Goal: Task Accomplishment & Management: Use online tool/utility

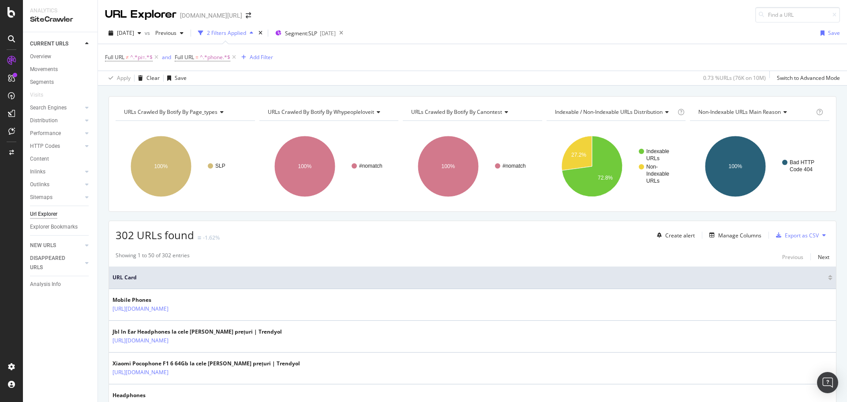
click at [757, 235] on div "Create alert Manage Columns Export as CSV" at bounding box center [741, 235] width 176 height 15
click at [737, 236] on div "Manage Columns" at bounding box center [739, 234] width 43 height 7
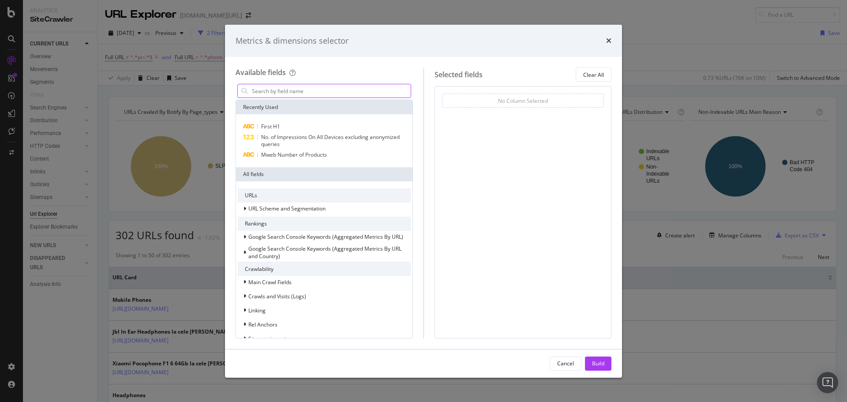
click at [358, 94] on input "modal" at bounding box center [331, 90] width 160 height 13
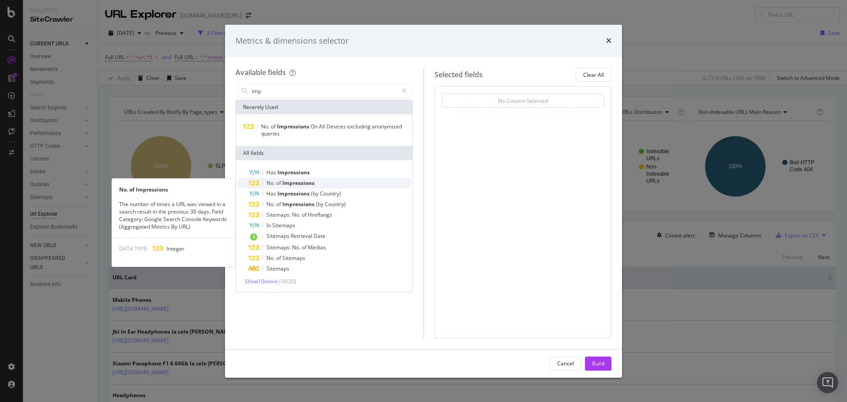
type input "imp"
click at [336, 183] on div "No. of Impressions" at bounding box center [329, 183] width 162 height 11
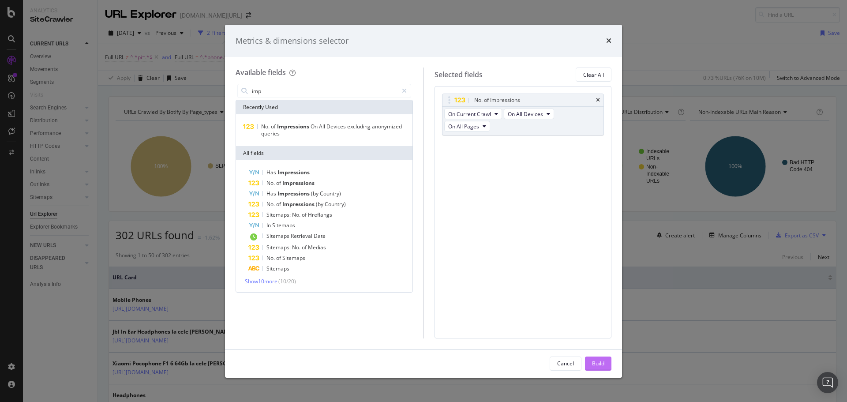
click at [604, 364] on button "Build" at bounding box center [598, 363] width 26 height 14
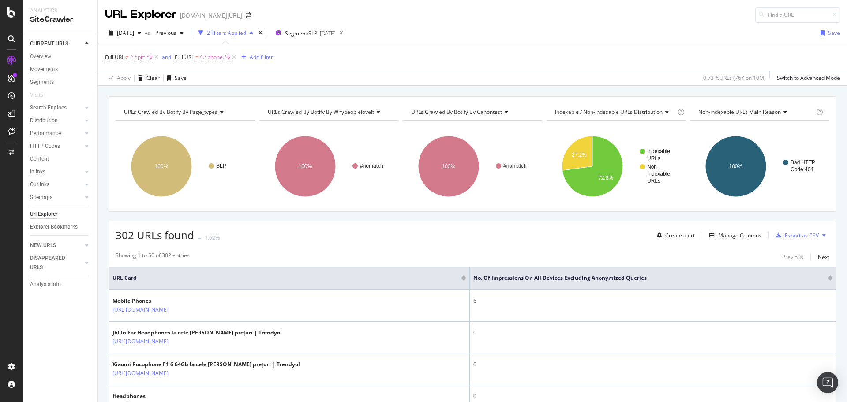
click at [786, 237] on div "Export as CSV" at bounding box center [801, 234] width 34 height 7
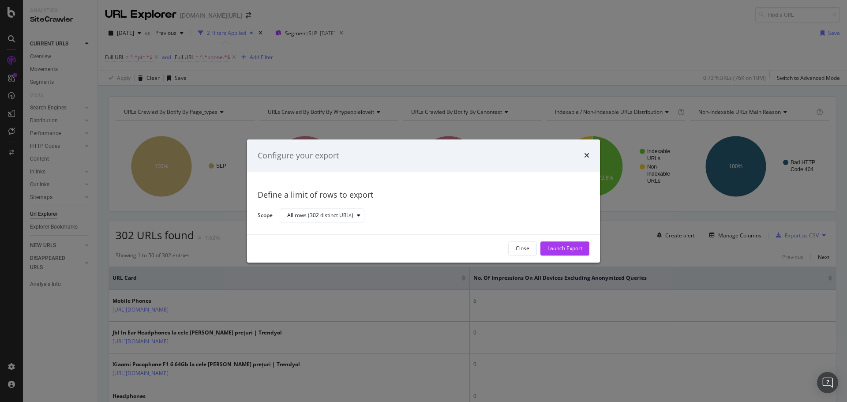
drag, startPoint x: 559, startPoint y: 249, endPoint x: 575, endPoint y: 161, distance: 89.7
click at [575, 161] on div "Configure your export Define a limit of rows to export Scope All rows (302 dist…" at bounding box center [423, 200] width 353 height 123
click at [570, 248] on div "Launch Export" at bounding box center [564, 248] width 35 height 7
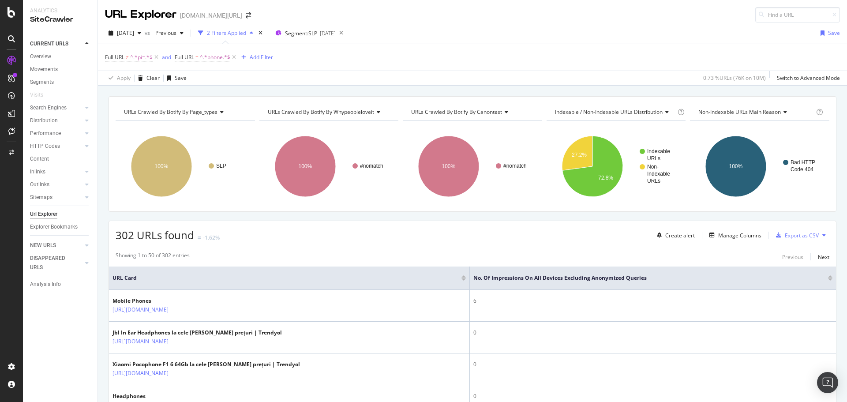
click at [455, 34] on div "2025 Sep. 2nd vs Previous 2 Filters Applied Segment: SLP 2025-08-28 Save" at bounding box center [472, 35] width 749 height 18
click at [317, 34] on span "Segment: SLP" at bounding box center [301, 33] width 32 height 7
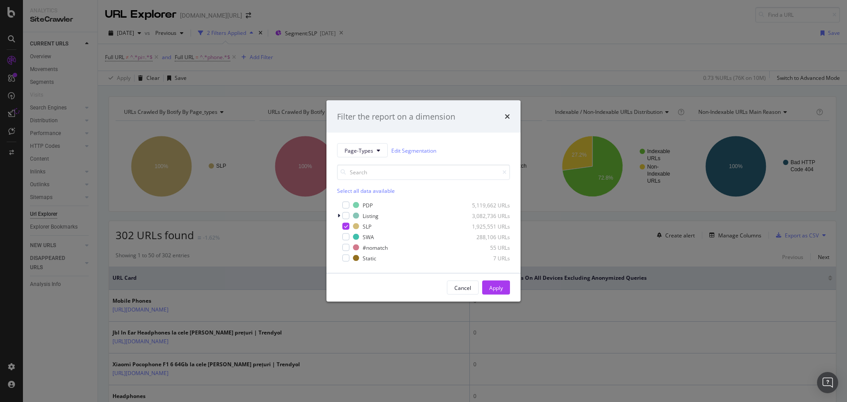
click at [493, 26] on div "Filter the report on a dimension Page-Types Edit Segmentation Select all data a…" at bounding box center [423, 201] width 847 height 402
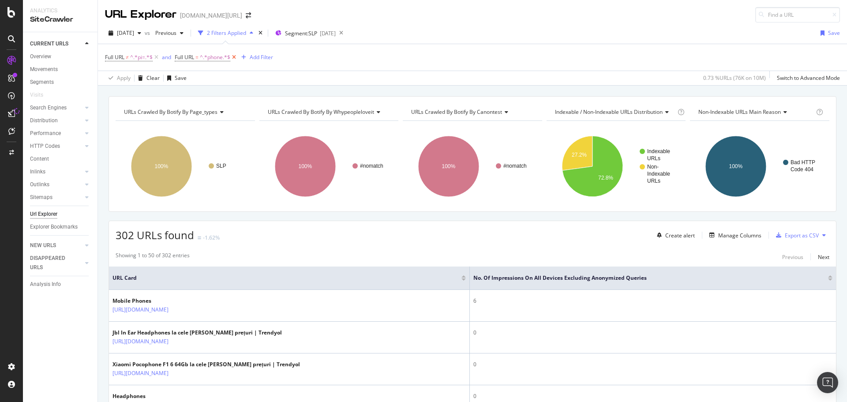
click at [236, 58] on icon at bounding box center [233, 57] width 7 height 9
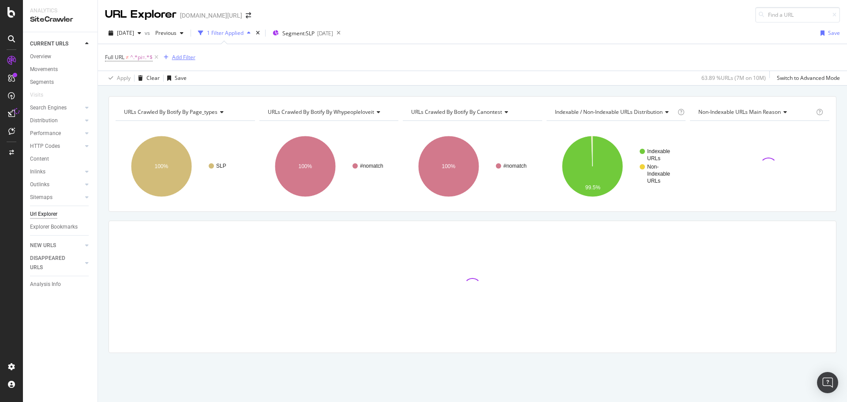
click at [176, 56] on div "Add Filter" at bounding box center [183, 56] width 23 height 7
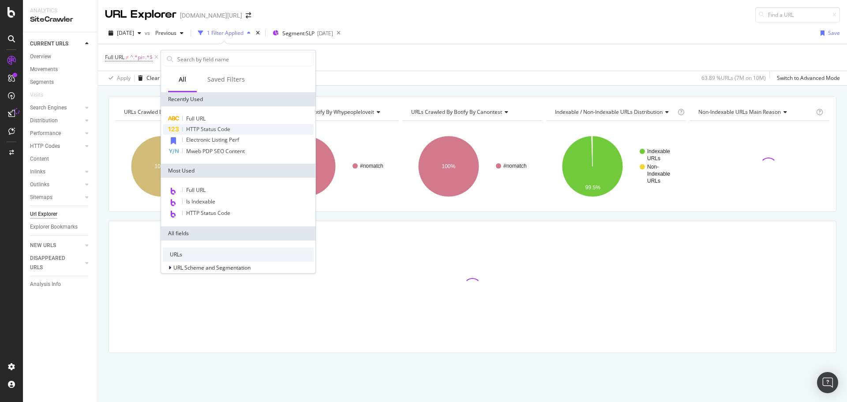
click at [224, 127] on span "HTTP Status Code" at bounding box center [208, 128] width 44 height 7
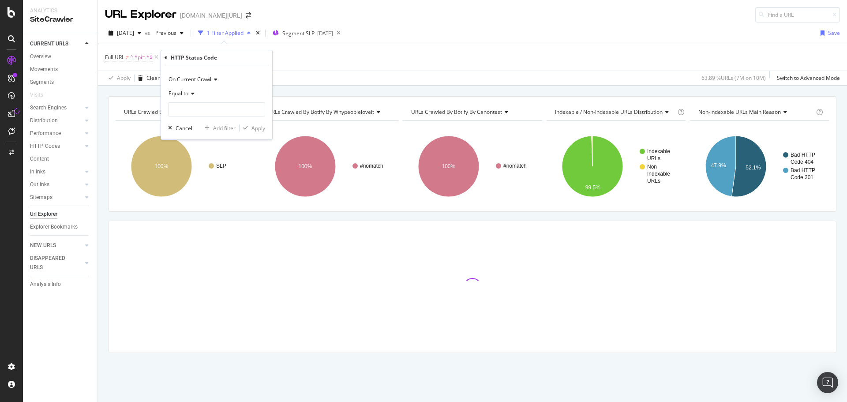
click at [477, 44] on div "Full URL ≠ ^.*pi=.*$ Add Filter" at bounding box center [472, 57] width 735 height 26
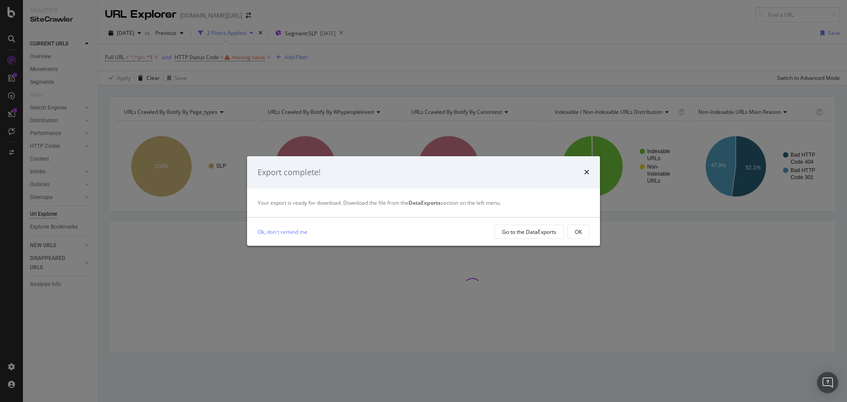
click at [591, 172] on div "Export complete!" at bounding box center [423, 172] width 353 height 33
click at [587, 172] on icon "times" at bounding box center [586, 171] width 5 height 7
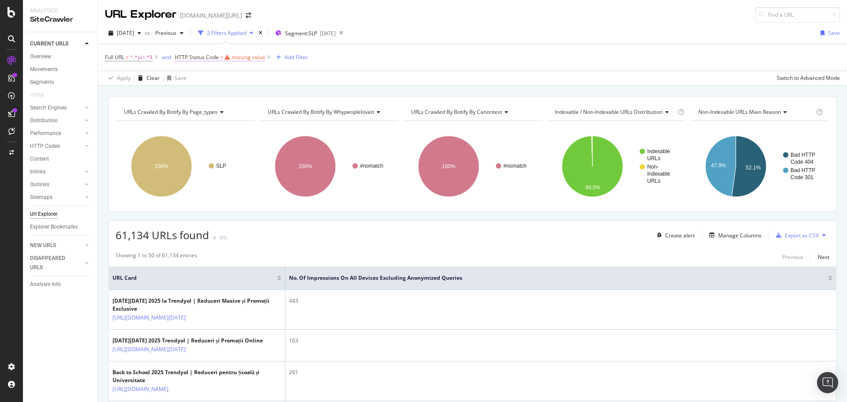
click at [249, 55] on div "missing value" at bounding box center [248, 56] width 34 height 7
click at [223, 103] on input "number" at bounding box center [231, 108] width 97 height 14
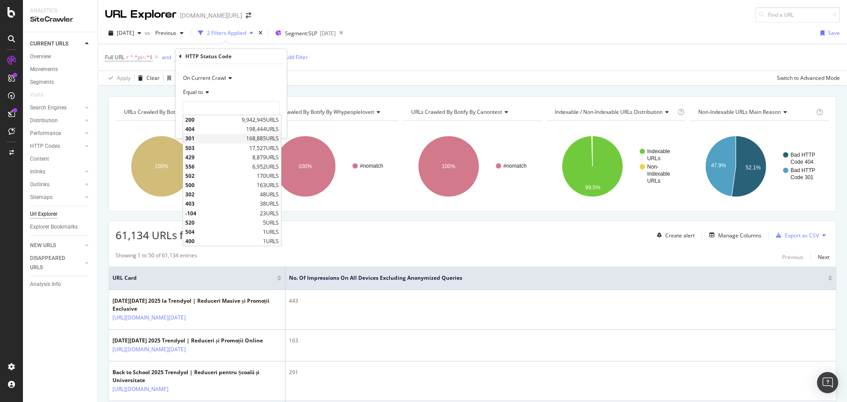
click at [211, 138] on span "301" at bounding box center [214, 137] width 59 height 7
type input "301"
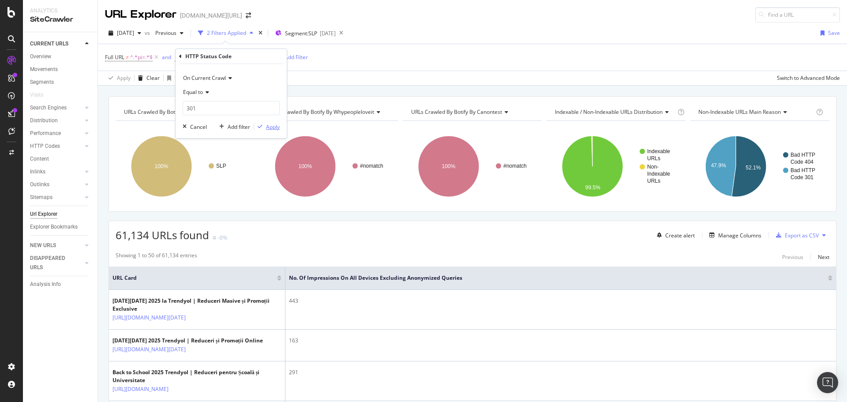
click at [261, 128] on icon "button" at bounding box center [260, 126] width 5 height 5
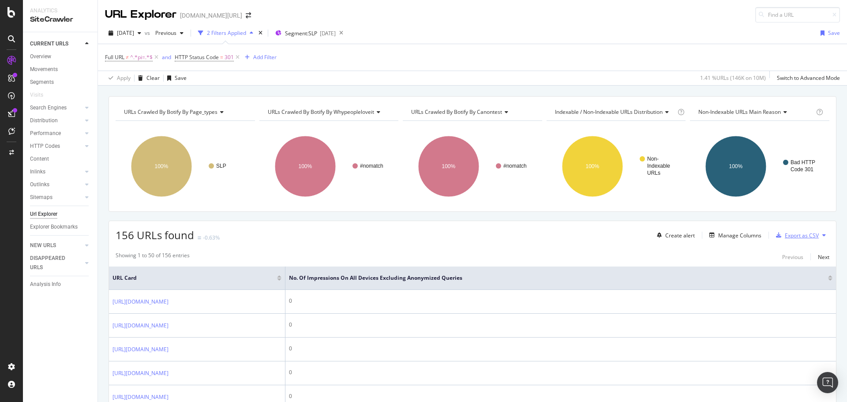
click at [784, 234] on div "Export as CSV" at bounding box center [801, 234] width 34 height 7
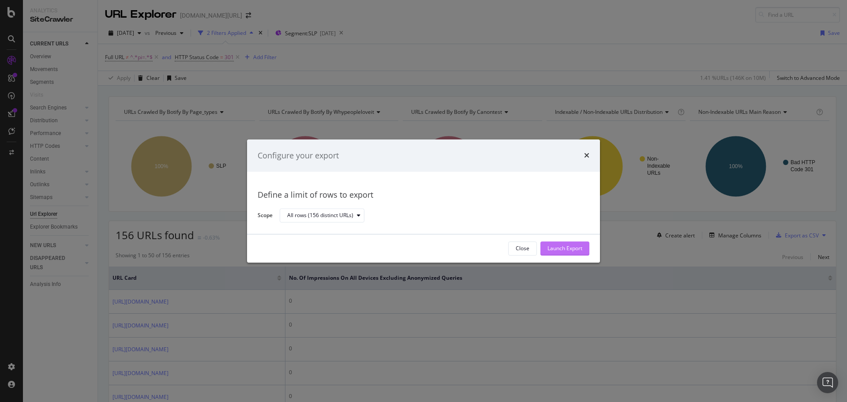
click at [582, 250] on div "Launch Export" at bounding box center [564, 248] width 35 height 7
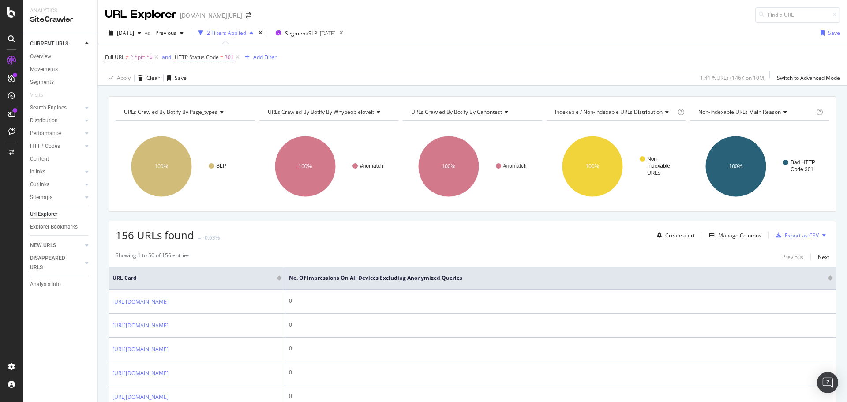
click at [208, 60] on span "HTTP Status Code" at bounding box center [197, 56] width 44 height 7
click at [198, 102] on input "301" at bounding box center [231, 108] width 97 height 14
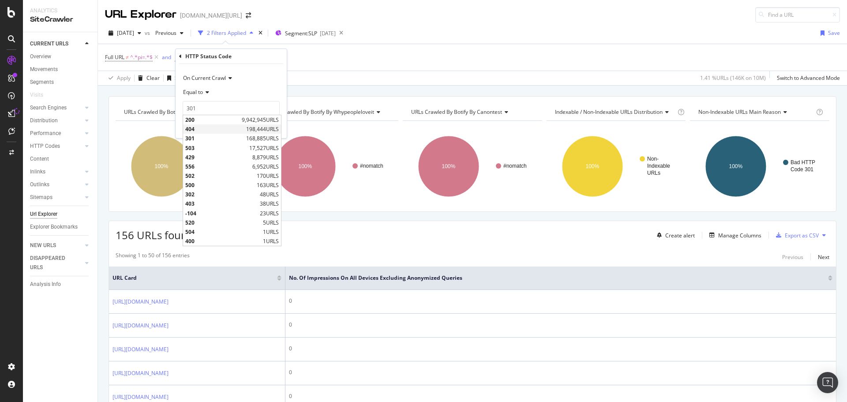
click at [202, 130] on span "404" at bounding box center [214, 128] width 59 height 7
type input "404"
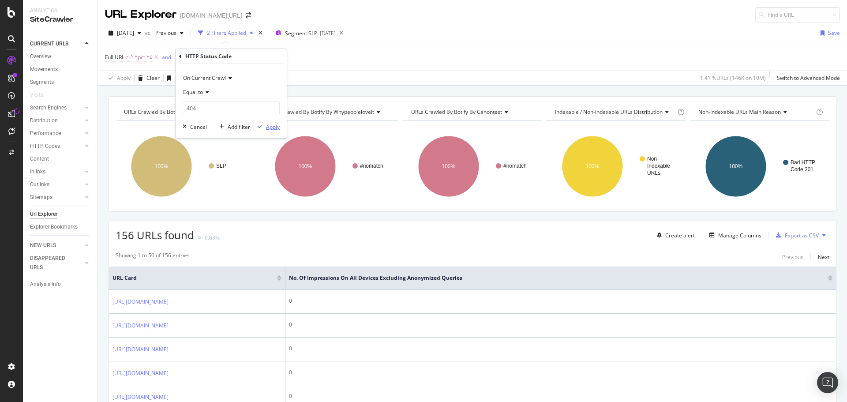
click at [269, 128] on div "Apply" at bounding box center [273, 126] width 14 height 7
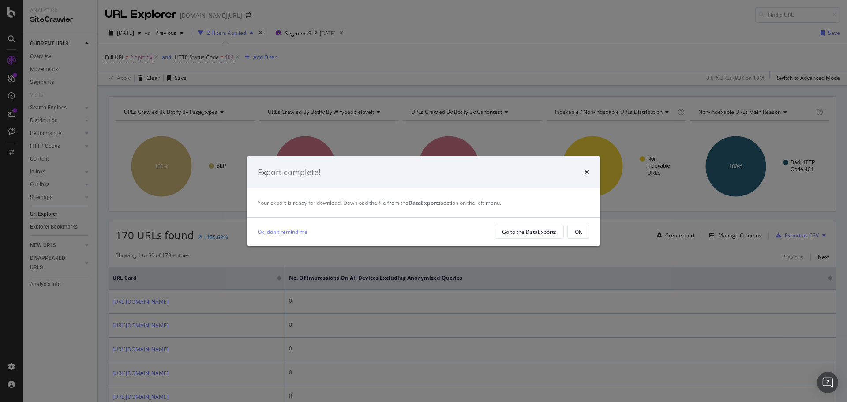
click at [433, 37] on div "Export complete! Your export is ready for download. Download the file from the …" at bounding box center [423, 201] width 847 height 402
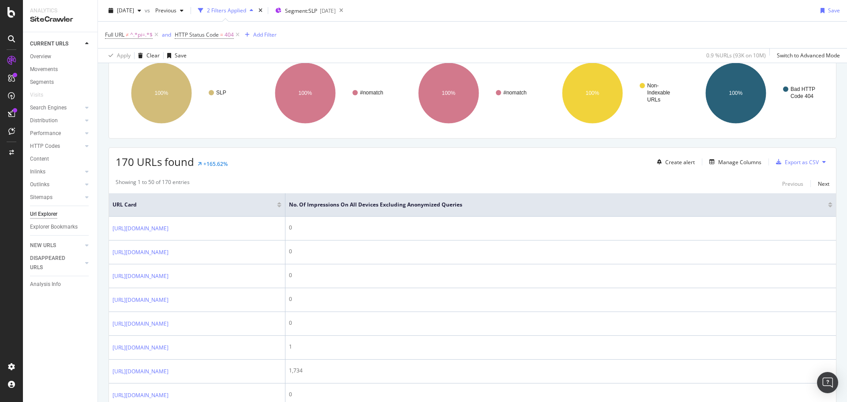
scroll to position [75, 0]
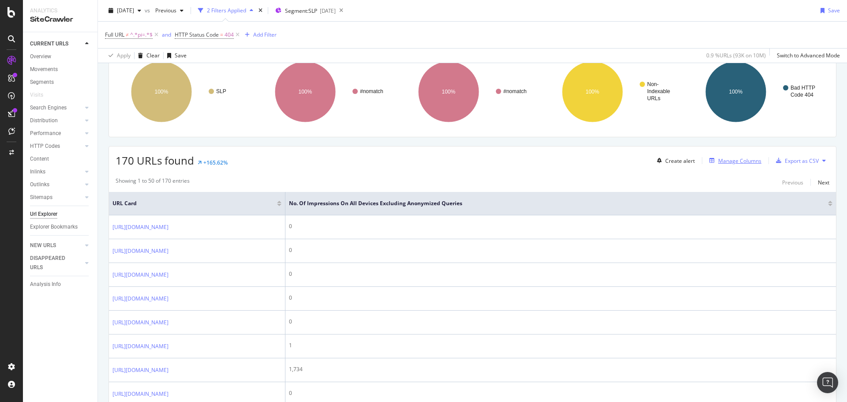
click at [725, 161] on div "Manage Columns" at bounding box center [739, 160] width 43 height 7
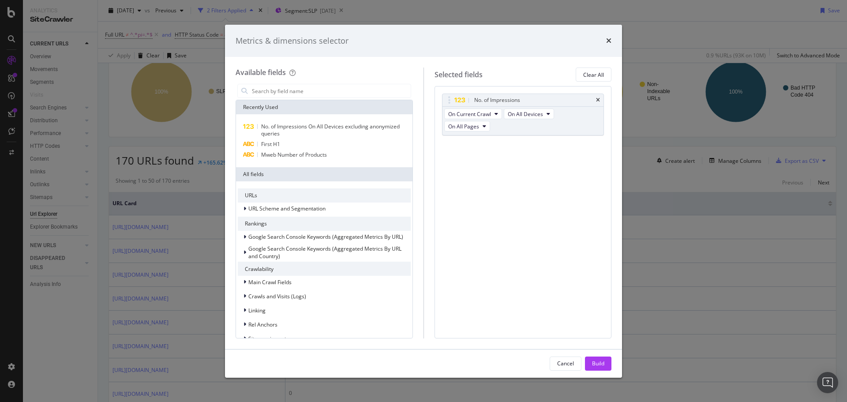
click at [712, 70] on div "Metrics & dimensions selector Available fields Recently Used No. of Impressions…" at bounding box center [423, 201] width 847 height 402
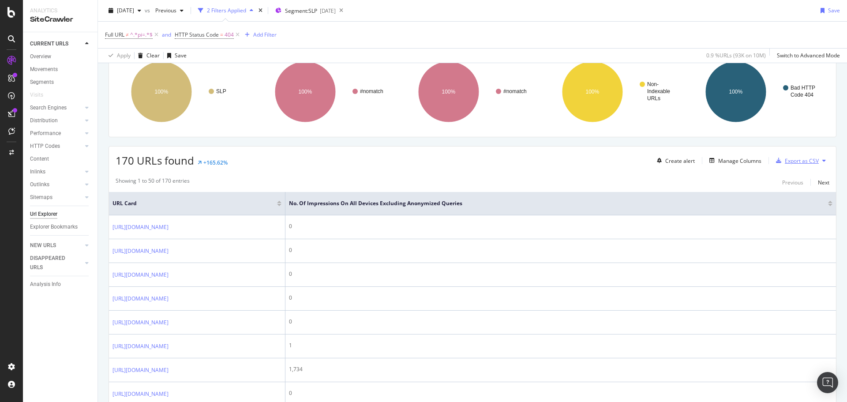
click at [784, 157] on div "Export as CSV" at bounding box center [801, 160] width 34 height 7
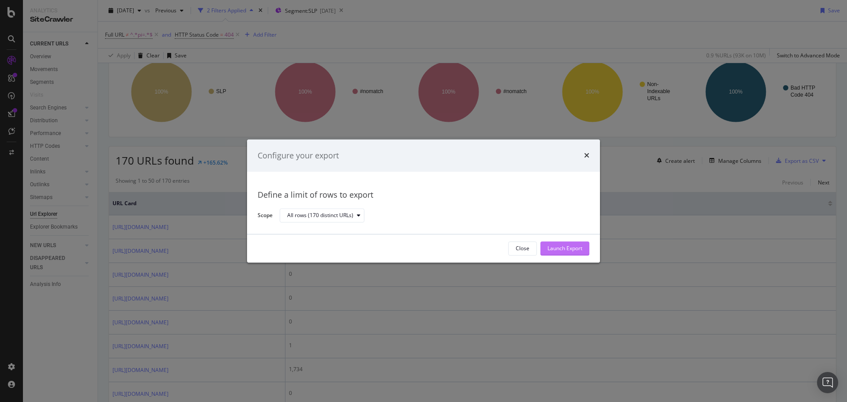
click at [578, 246] on div "Launch Export" at bounding box center [564, 248] width 35 height 7
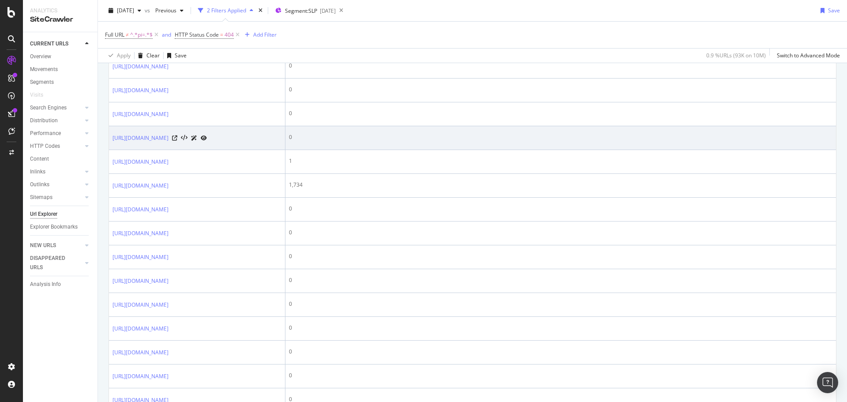
scroll to position [265, 0]
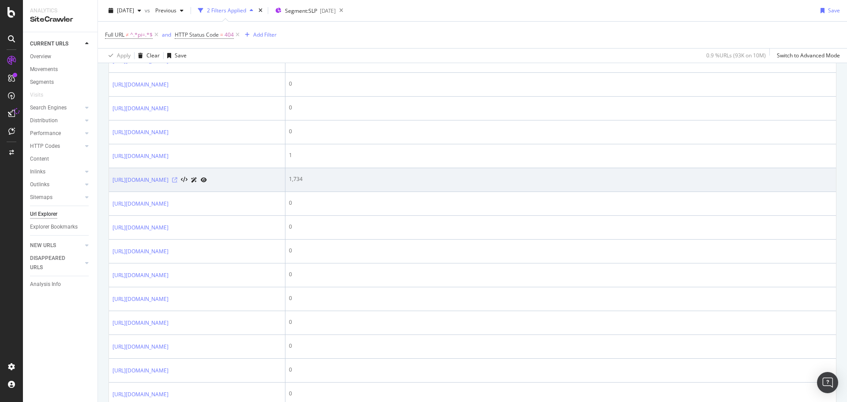
click at [177, 183] on icon at bounding box center [174, 179] width 5 height 5
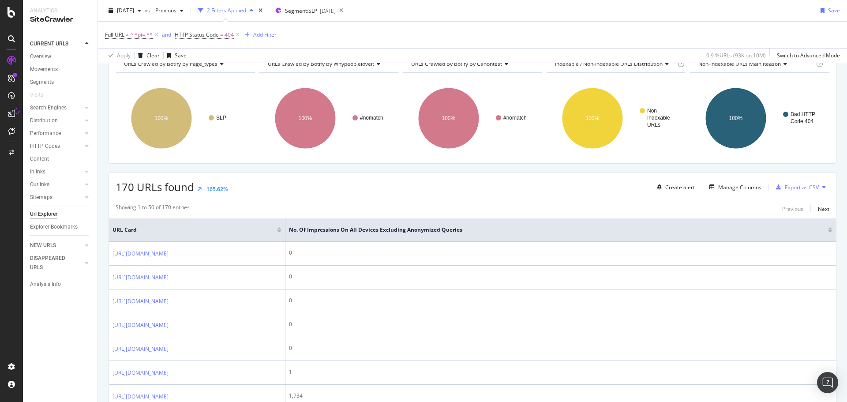
scroll to position [0, 0]
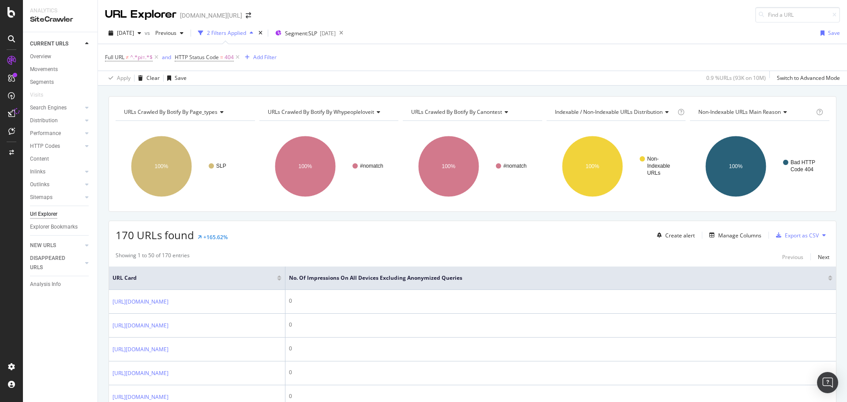
click at [234, 57] on icon at bounding box center [237, 57] width 7 height 9
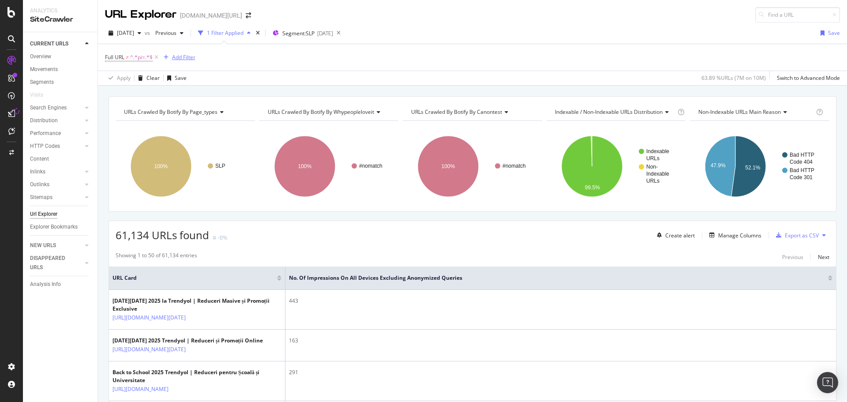
click at [191, 56] on div "Add Filter" at bounding box center [183, 56] width 23 height 7
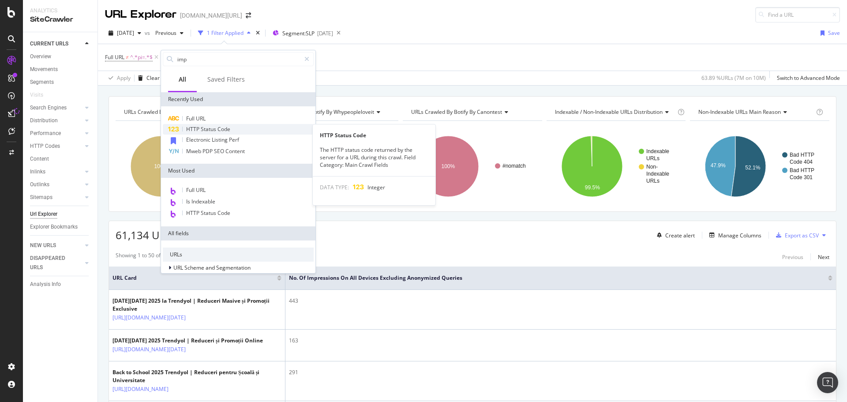
type input "imp"
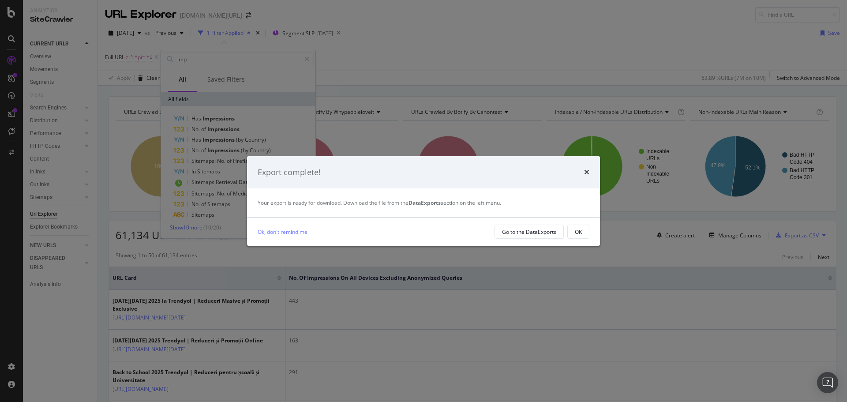
click at [584, 172] on icon "times" at bounding box center [586, 171] width 5 height 7
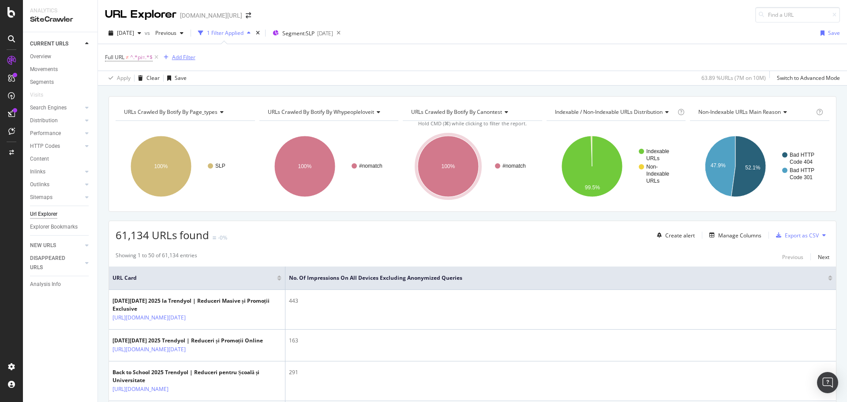
click at [180, 57] on div "Add Filter" at bounding box center [183, 56] width 23 height 7
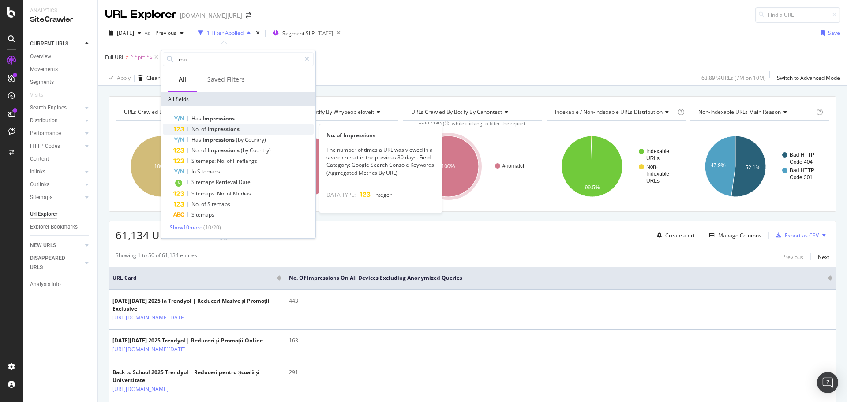
click at [222, 128] on span "Impressions" at bounding box center [223, 128] width 32 height 7
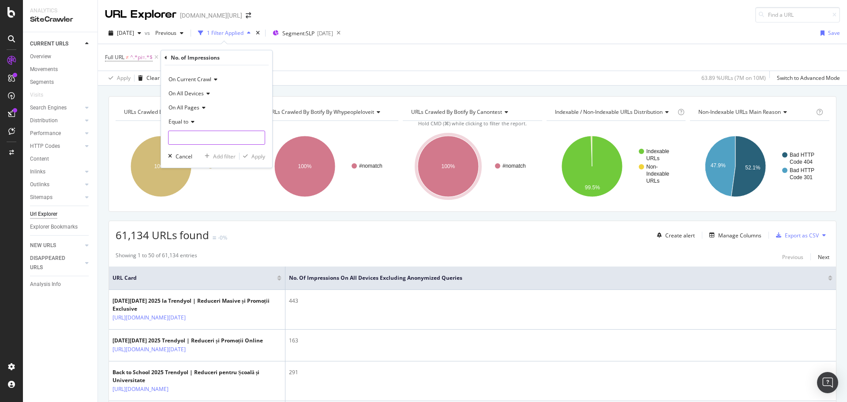
click at [202, 133] on input "number" at bounding box center [216, 138] width 97 height 14
type input "0"
click at [264, 157] on div "Apply" at bounding box center [258, 156] width 14 height 7
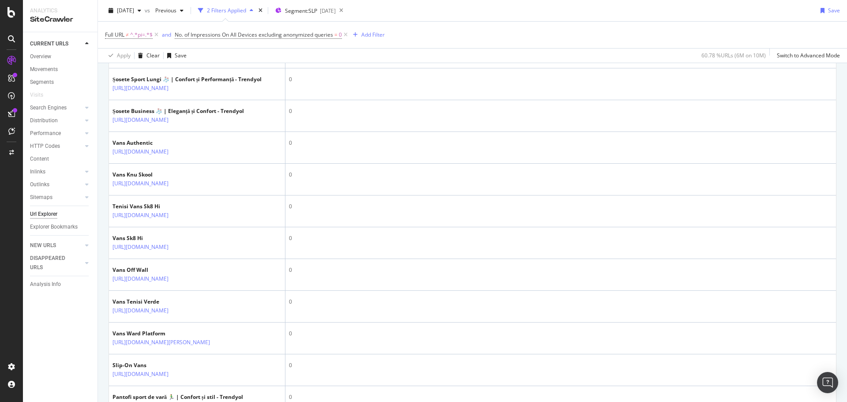
scroll to position [513, 0]
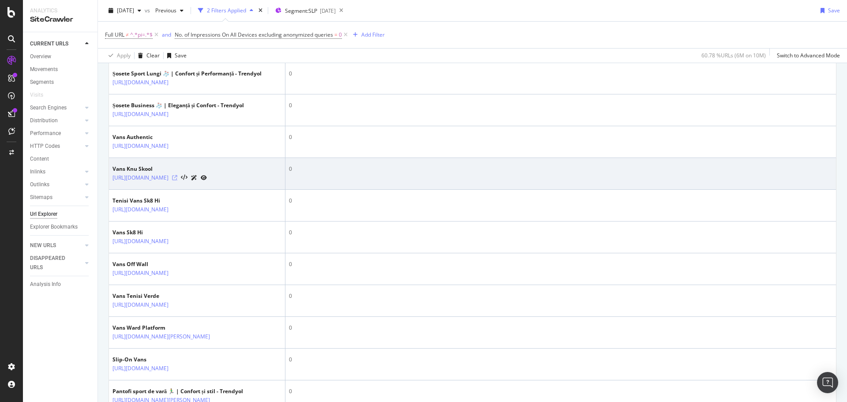
click at [177, 180] on icon at bounding box center [174, 177] width 5 height 5
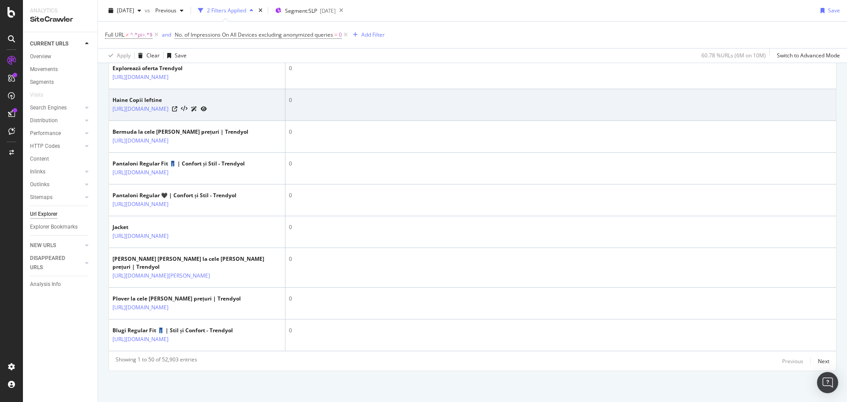
scroll to position [1852, 0]
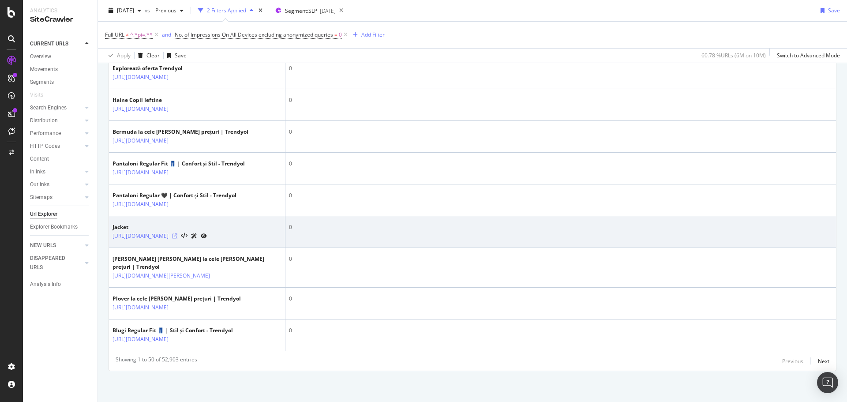
click at [177, 233] on icon at bounding box center [174, 235] width 5 height 5
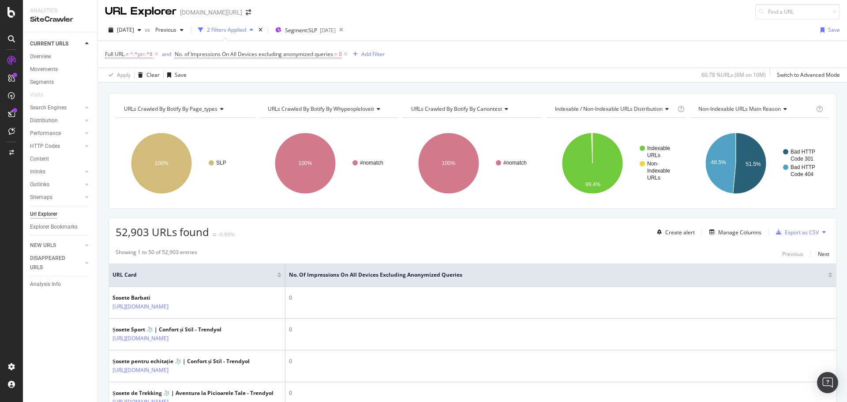
scroll to position [0, 0]
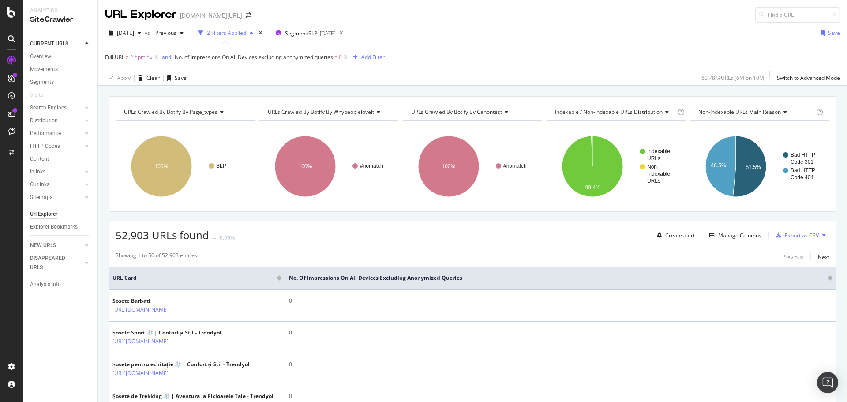
click at [430, 51] on div "Full URL ≠ ^.*pi=.*$ and No. of Impressions On All Devices excluding anonymized…" at bounding box center [472, 57] width 735 height 26
click at [348, 56] on icon at bounding box center [345, 57] width 7 height 9
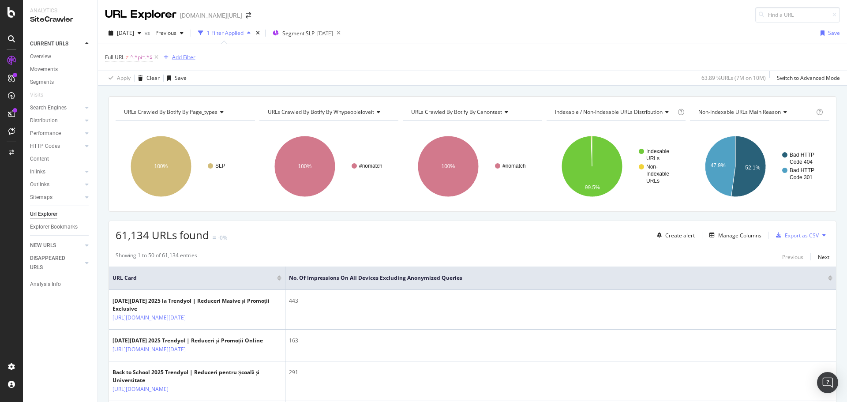
drag, startPoint x: 199, startPoint y: 65, endPoint x: 194, endPoint y: 59, distance: 7.6
click at [198, 65] on div "Full URL ≠ ^.*pi=.*$ Add Filter" at bounding box center [472, 57] width 735 height 26
click at [194, 58] on div "Add Filter" at bounding box center [183, 56] width 23 height 7
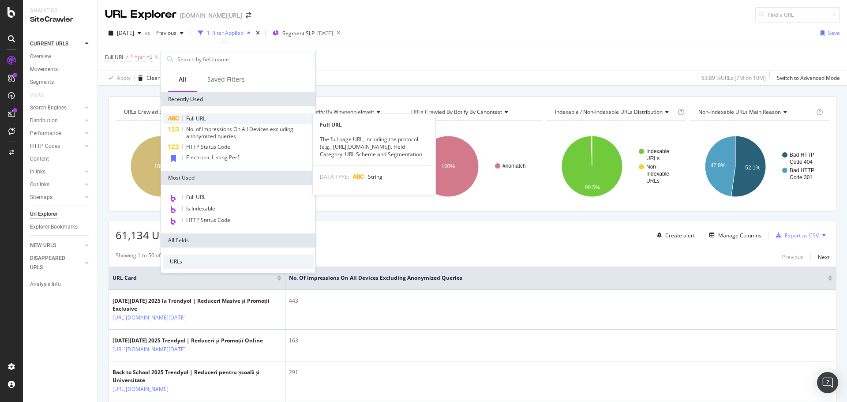
click at [214, 118] on div "Full URL" at bounding box center [238, 118] width 151 height 11
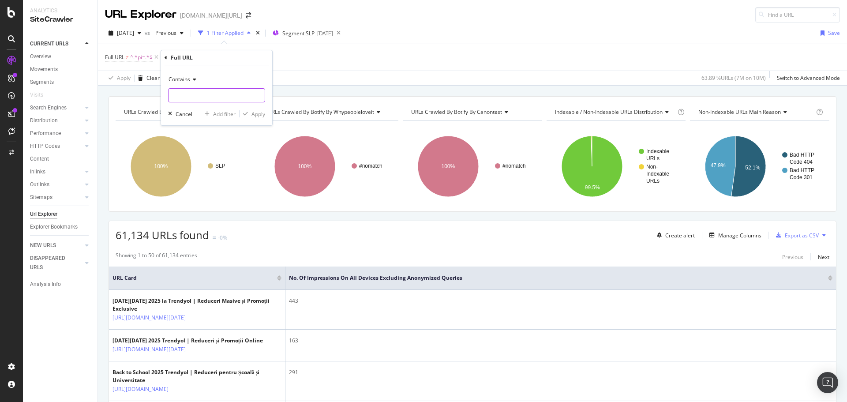
click at [214, 91] on input "text" at bounding box center [216, 95] width 96 height 14
type input "telefon"
click at [261, 115] on div "Apply" at bounding box center [258, 113] width 14 height 7
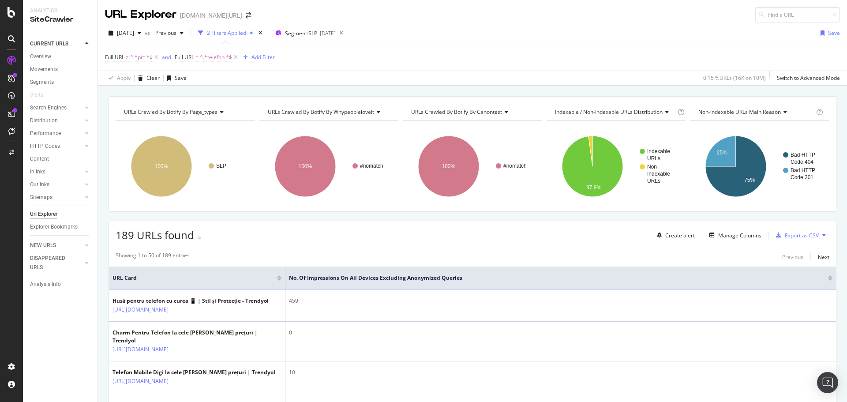
click at [784, 235] on div "Export as CSV" at bounding box center [801, 234] width 34 height 7
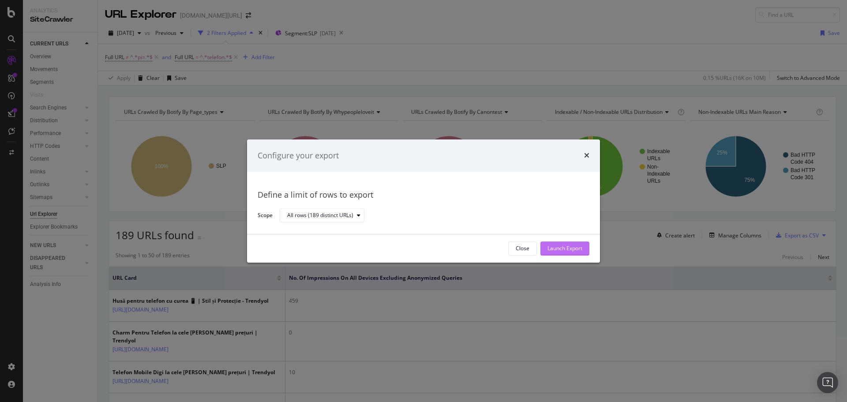
click at [582, 243] on div "Launch Export" at bounding box center [564, 248] width 35 height 13
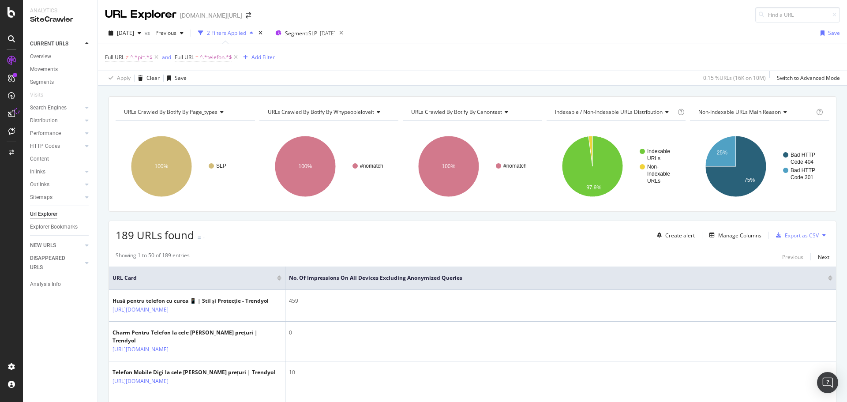
click at [476, 29] on div "2025 Sep. 2nd vs Previous 2 Filters Applied Segment: SLP 2025-08-28 Save" at bounding box center [472, 35] width 749 height 18
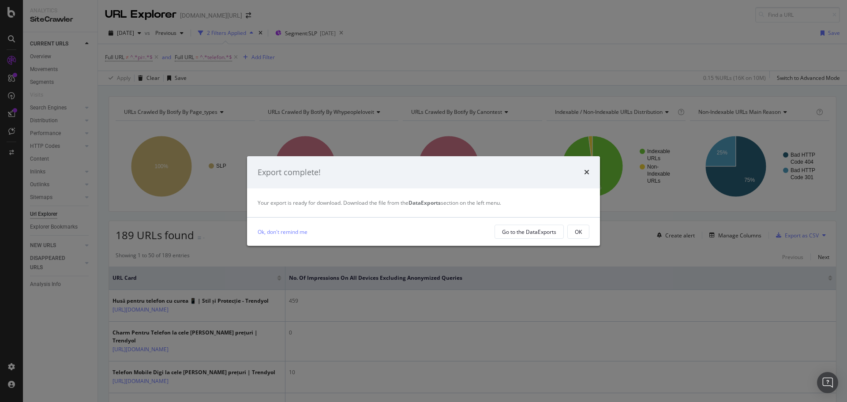
drag, startPoint x: 483, startPoint y: 86, endPoint x: 480, endPoint y: 69, distance: 17.9
click at [482, 86] on div "Export complete! Your export is ready for download. Download the file from the …" at bounding box center [423, 201] width 847 height 402
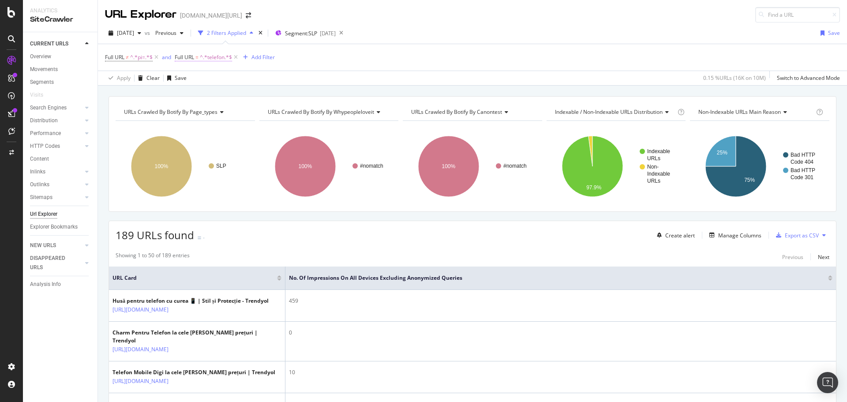
click at [215, 56] on span "^.*telefon.*$" at bounding box center [216, 57] width 32 height 12
click at [239, 95] on input "telefon" at bounding box center [224, 94] width 83 height 14
paste input "https://www.trendyol.com/ro/telefoane-y-s356149"
type input "https://www.trendyol.com/ro/telefoane-y-s356149"
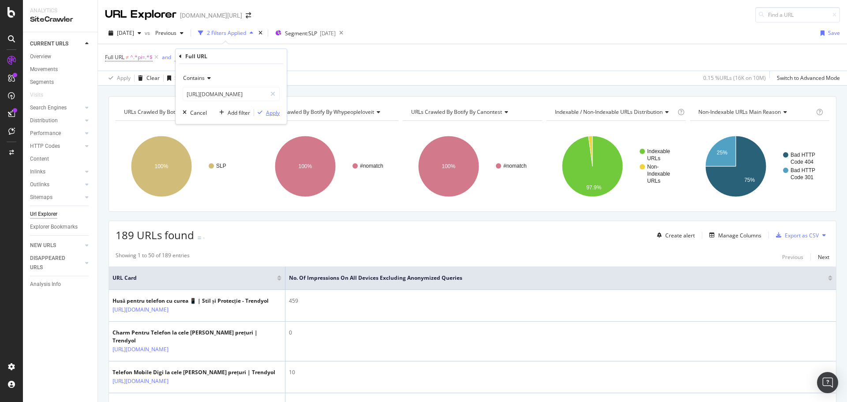
click at [266, 111] on div "Apply" at bounding box center [273, 112] width 14 height 7
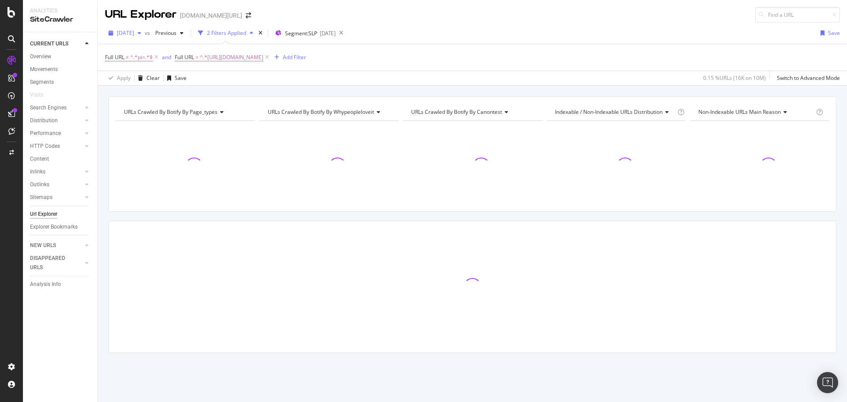
click at [134, 33] on span "[DATE]" at bounding box center [125, 32] width 17 height 7
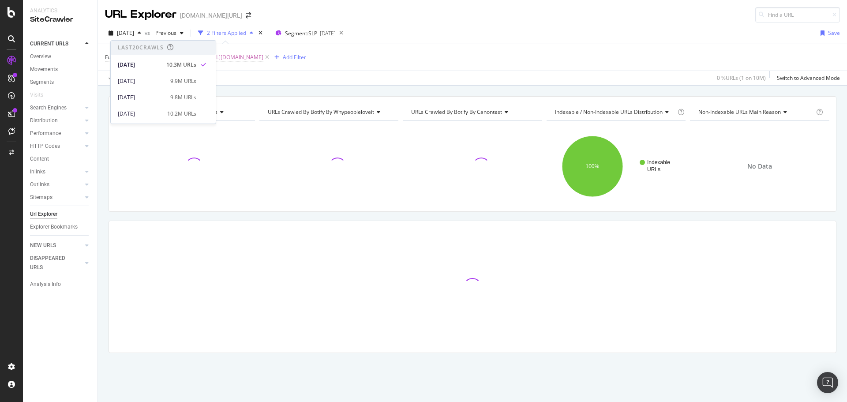
click at [508, 32] on div "2025 Sep. 2nd vs Previous 2 Filters Applied Segment: SLP 2025-08-28 Save" at bounding box center [472, 35] width 749 height 18
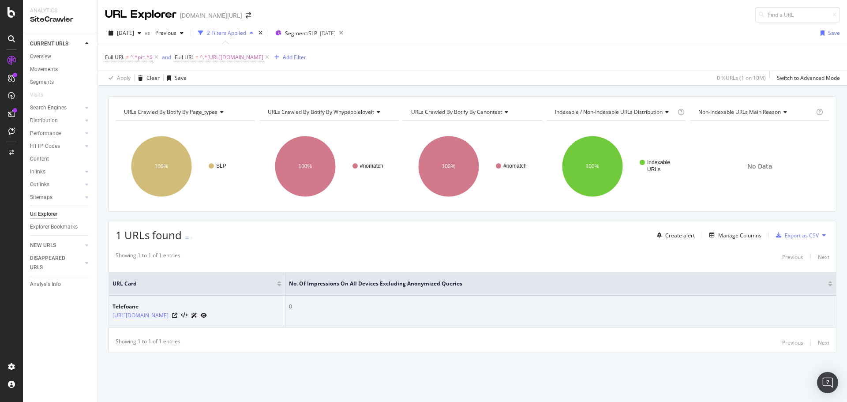
copy link "https://www.trendyol.com/ro/telefoane-y-s356149"
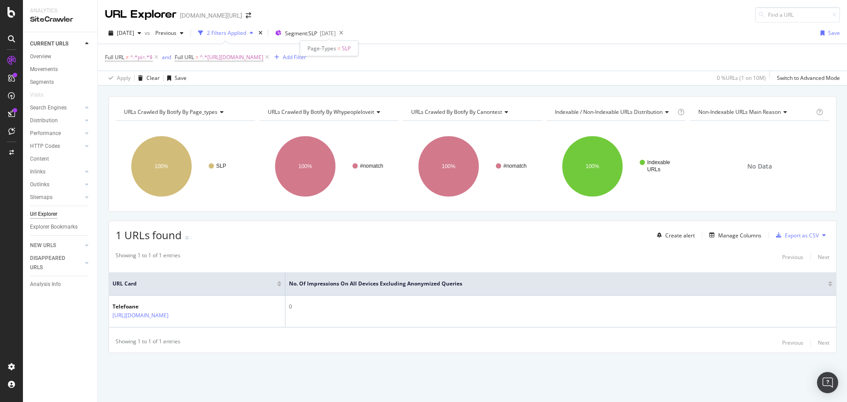
click at [295, 50] on div "Full URL ≠ ^.*pi=.*$ and Full URL = ^.*https://www.trendyol.com/ro/telefoane-y-…" at bounding box center [472, 57] width 735 height 26
click at [263, 57] on span "^.*https://www.trendyol.com/ro/telefoane-y-s356149.*$" at bounding box center [231, 57] width 63 height 12
click at [228, 92] on input "https://www.trendyol.com/ro/telefoane-y-s356149" at bounding box center [224, 94] width 83 height 14
type input "telef"
click at [272, 114] on div "Apply" at bounding box center [273, 112] width 14 height 7
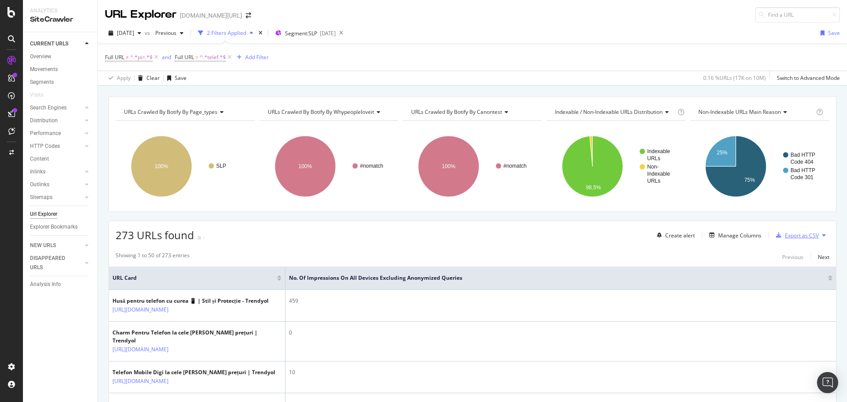
click at [803, 232] on div "Export as CSV" at bounding box center [801, 234] width 34 height 7
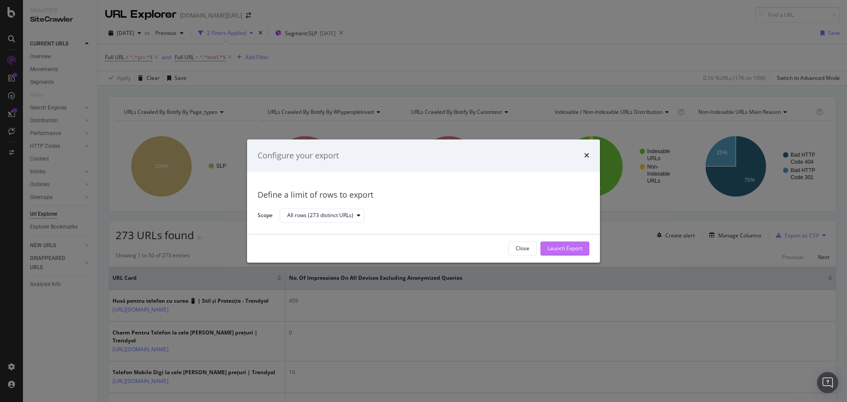
click at [577, 249] on div "Launch Export" at bounding box center [564, 248] width 35 height 7
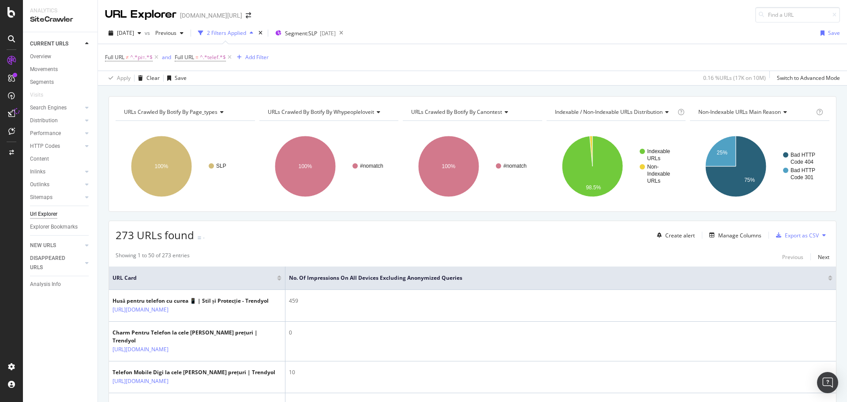
click at [478, 33] on div "2025 Sep. 2nd vs Previous 2 Filters Applied Segment: SLP 2025-08-28 Save" at bounding box center [472, 35] width 749 height 18
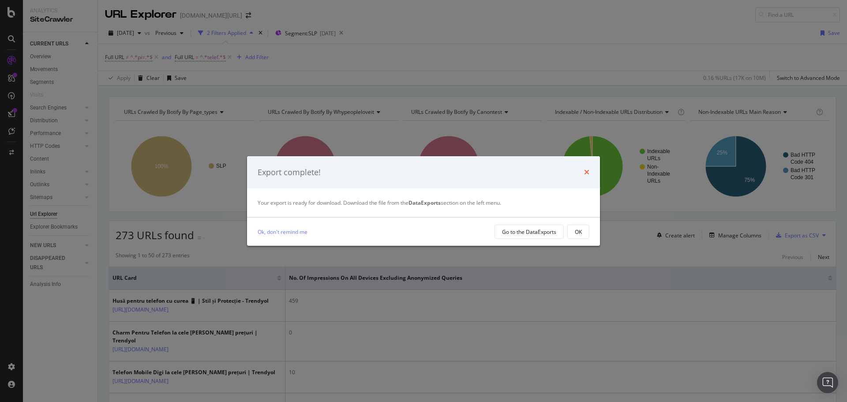
click at [584, 169] on icon "times" at bounding box center [586, 171] width 5 height 7
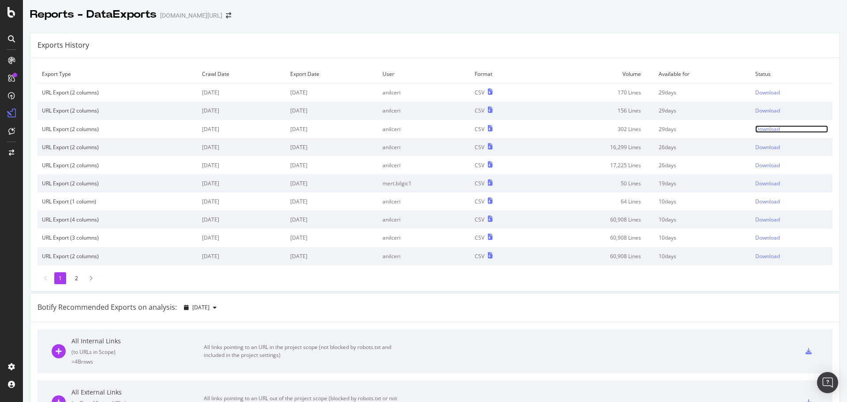
click at [755, 129] on div "Download" at bounding box center [767, 128] width 25 height 7
click at [757, 110] on div "Download" at bounding box center [767, 110] width 25 height 7
click at [758, 93] on div "Download" at bounding box center [767, 92] width 25 height 7
click at [755, 90] on div "Download" at bounding box center [767, 92] width 25 height 7
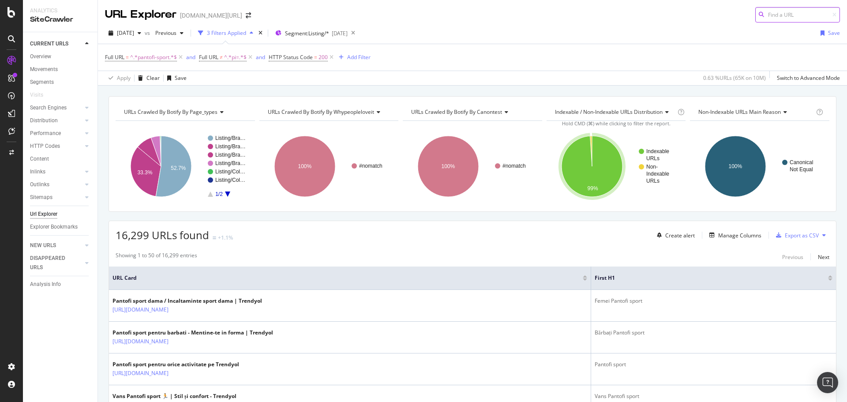
scroll to position [735, 0]
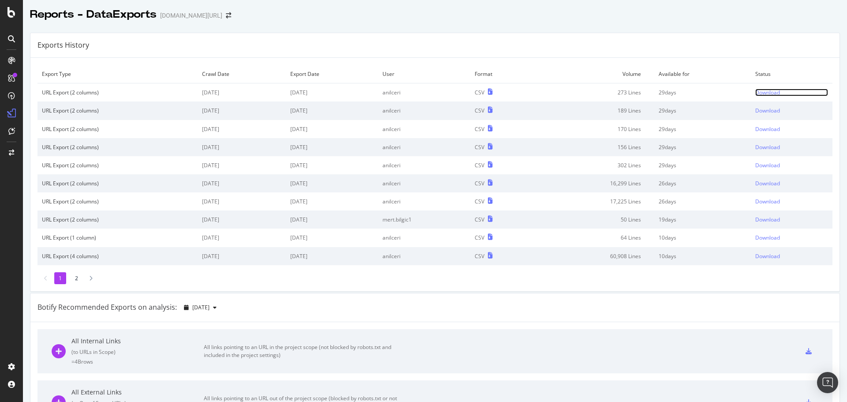
click at [765, 96] on div "Download" at bounding box center [767, 92] width 25 height 7
